Goal: Information Seeking & Learning: Check status

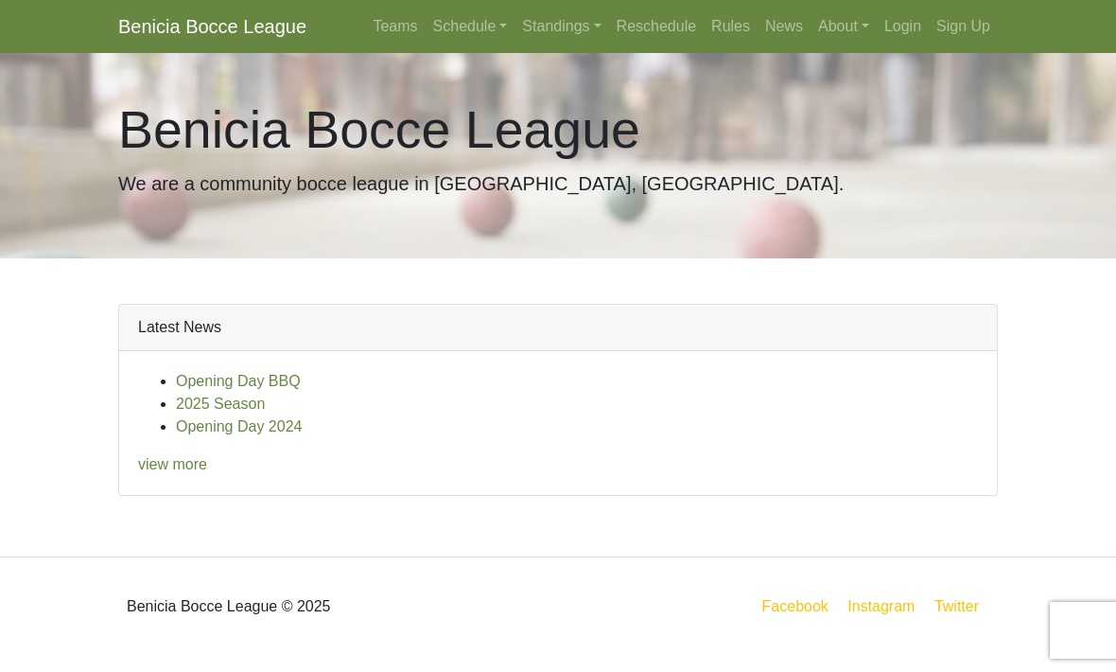
click at [447, 24] on link "Schedule" at bounding box center [471, 27] width 90 height 38
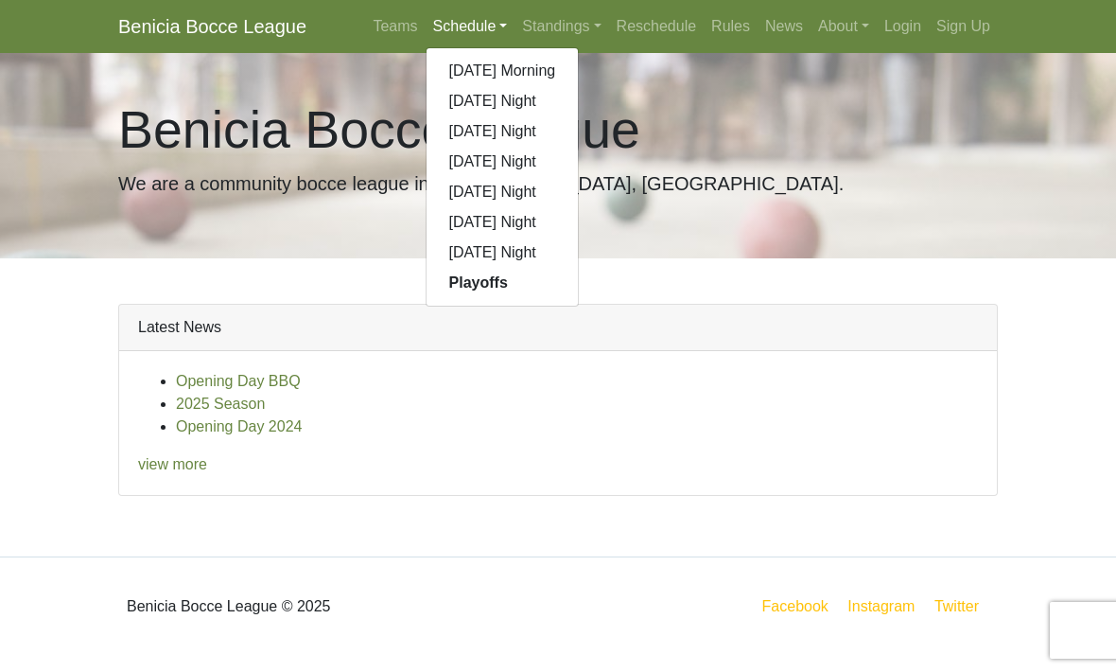
click at [501, 219] on link "[DATE] Night" at bounding box center [503, 222] width 152 height 30
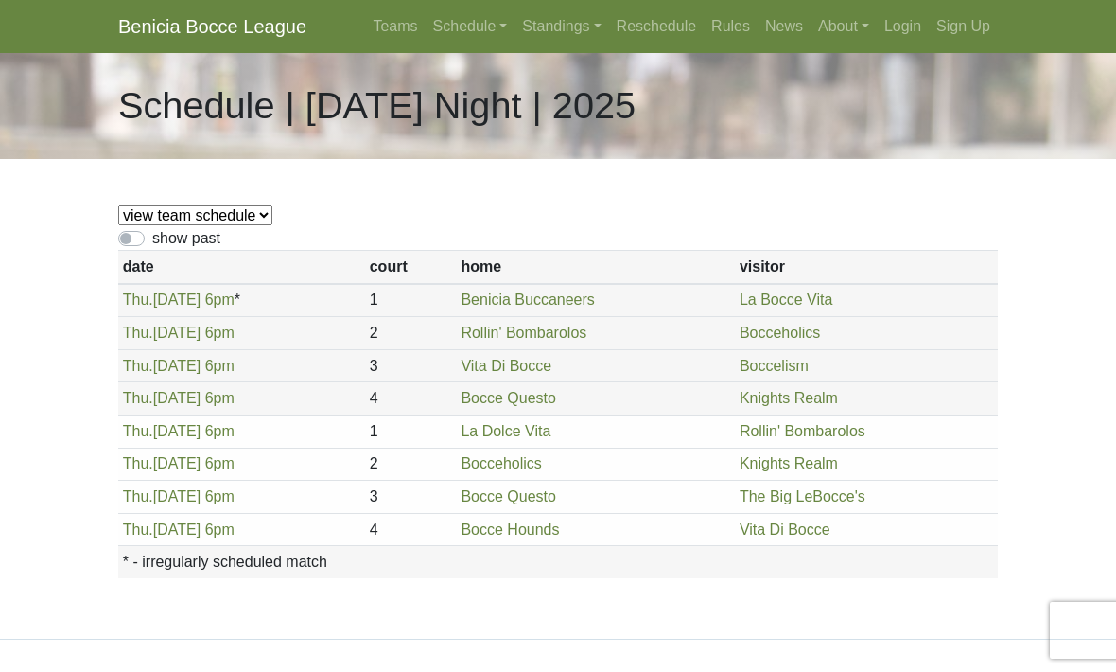
click at [905, 24] on link "Login" at bounding box center [903, 27] width 52 height 38
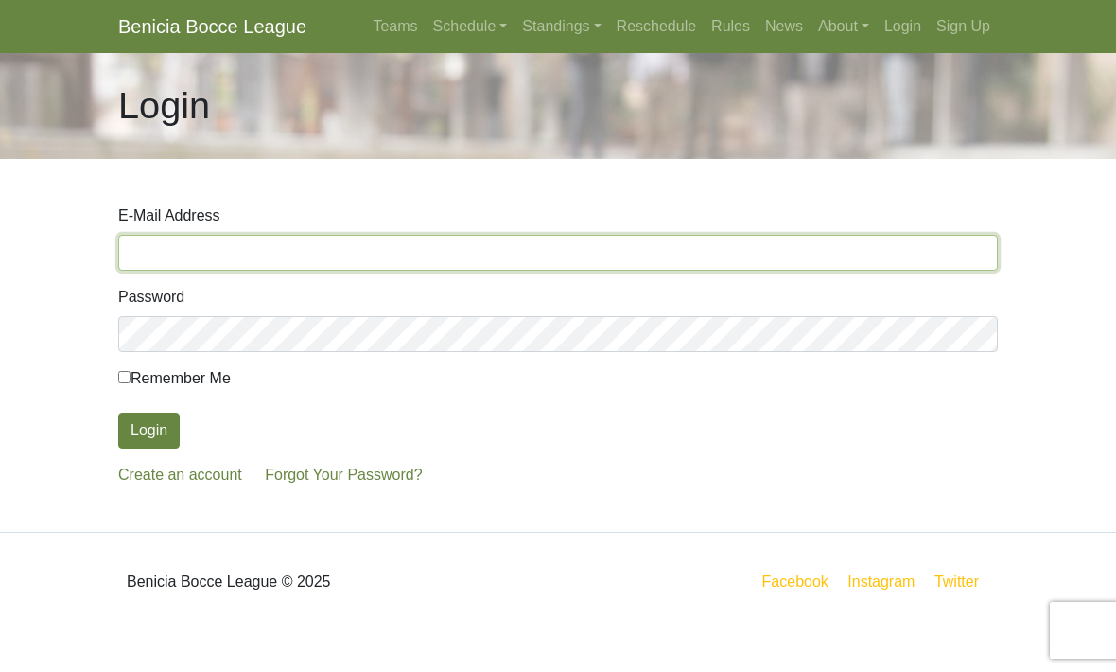
type input "akebona@sbcglobal.net"
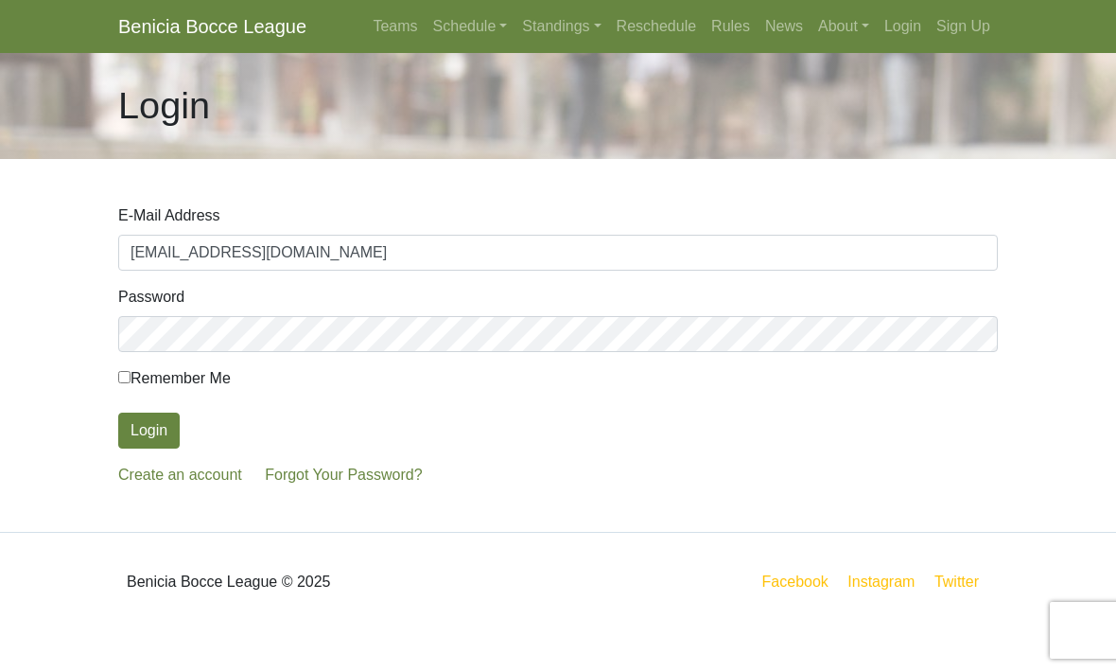
click at [149, 431] on button "Login" at bounding box center [149, 431] width 62 height 36
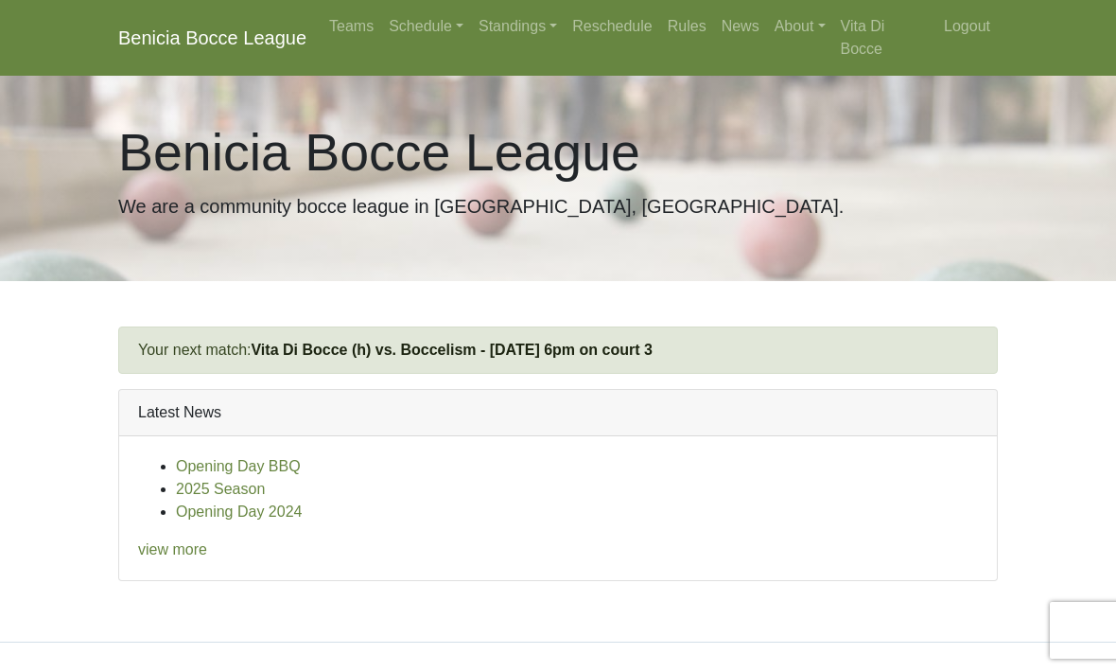
click at [517, 30] on link "Standings" at bounding box center [518, 27] width 94 height 38
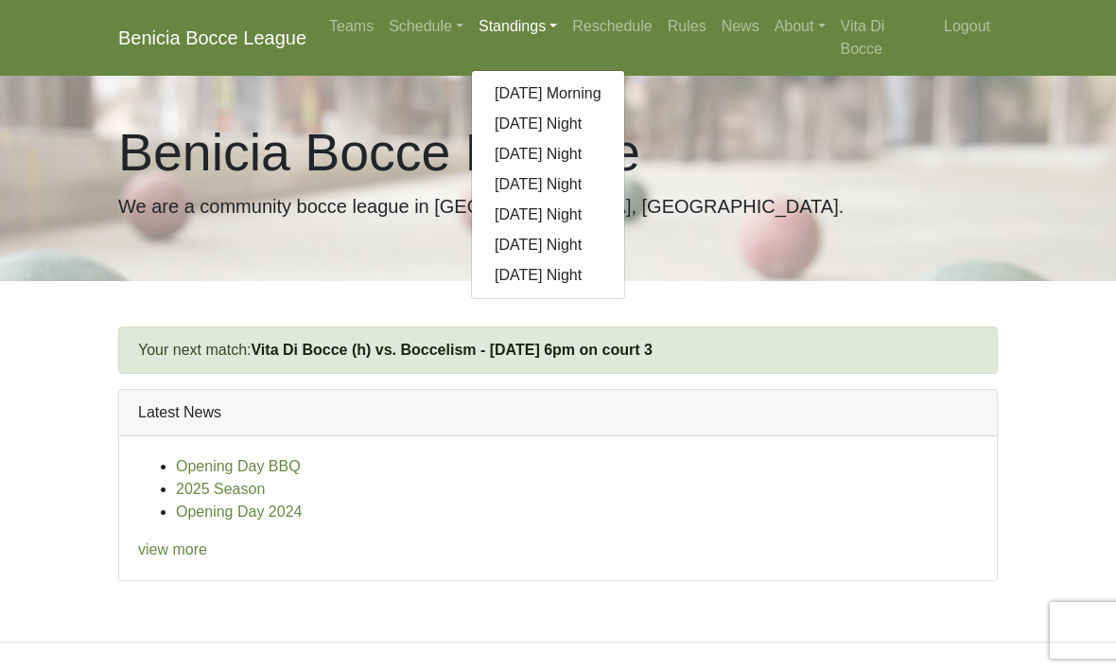
click at [606, 242] on link "[DATE] Night" at bounding box center [548, 245] width 152 height 30
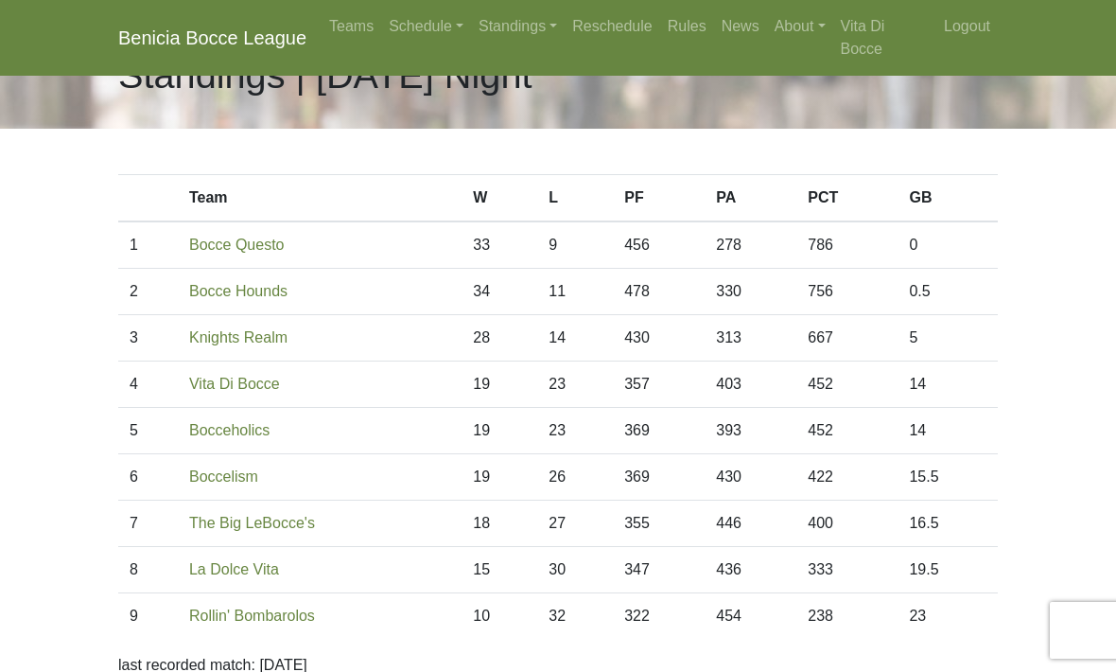
scroll to position [22, 0]
